Goal: Information Seeking & Learning: Learn about a topic

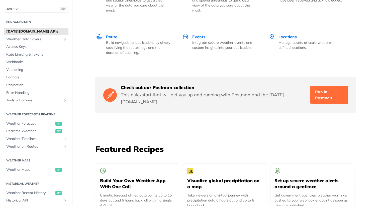
scroll to position [796, 0]
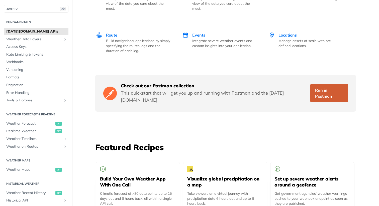
click at [327, 86] on link "Run in Postman" at bounding box center [329, 93] width 38 height 18
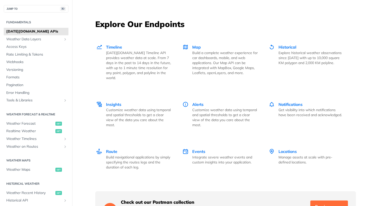
scroll to position [684, 0]
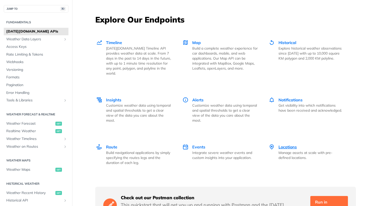
click at [286, 145] on span "Locations" at bounding box center [287, 147] width 18 height 5
click at [199, 97] on span "Alerts" at bounding box center [197, 99] width 11 height 5
click at [289, 97] on span "Notifications" at bounding box center [290, 99] width 24 height 5
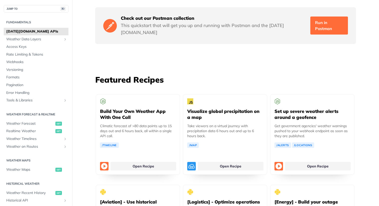
scroll to position [863, 0]
click at [255, 74] on h3 "Featured Recipes" at bounding box center [225, 79] width 260 height 11
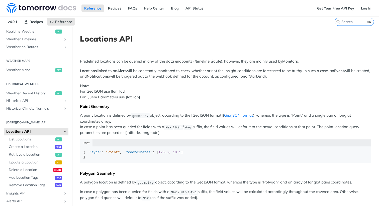
click at [191, 96] on p "Note: For GeoJSON use [lon, lat] For Query Parameters use [lat, lon]" at bounding box center [225, 91] width 291 height 17
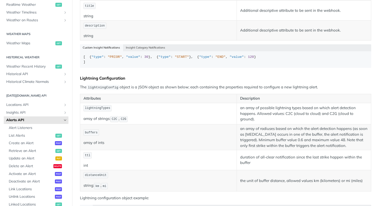
scroll to position [238, 0]
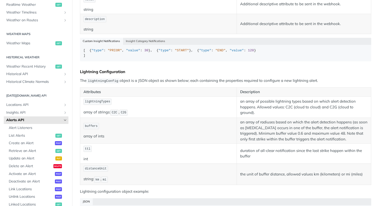
click at [204, 74] on div "Lightning Configuration" at bounding box center [225, 71] width 291 height 5
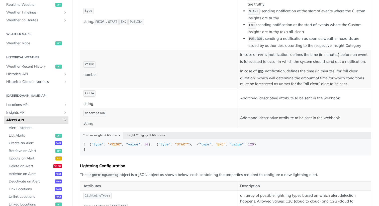
scroll to position [151, 0]
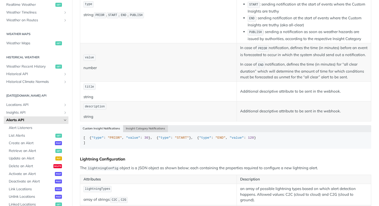
click at [145, 132] on button "Insight Category Notifications" at bounding box center [145, 128] width 45 height 7
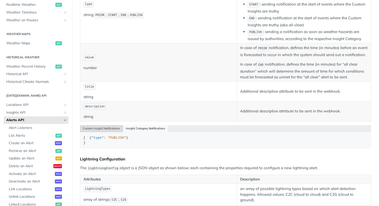
click at [97, 132] on button "Custom Insight Notifications" at bounding box center [101, 128] width 43 height 7
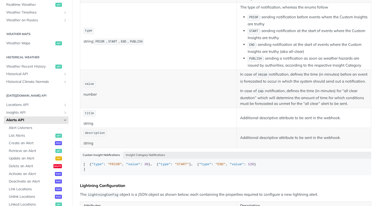
scroll to position [0, 0]
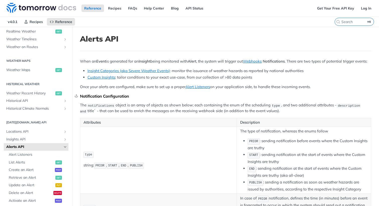
click at [171, 99] on div "Notification Configuration" at bounding box center [225, 96] width 291 height 5
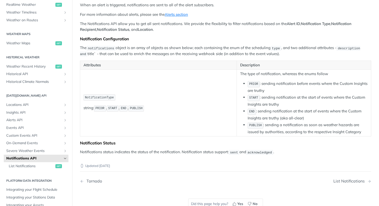
scroll to position [57, 0]
click at [174, 153] on p "Notifications status indicates the status of the notification. Notification sta…" at bounding box center [225, 152] width 291 height 6
